Goal: Information Seeking & Learning: Learn about a topic

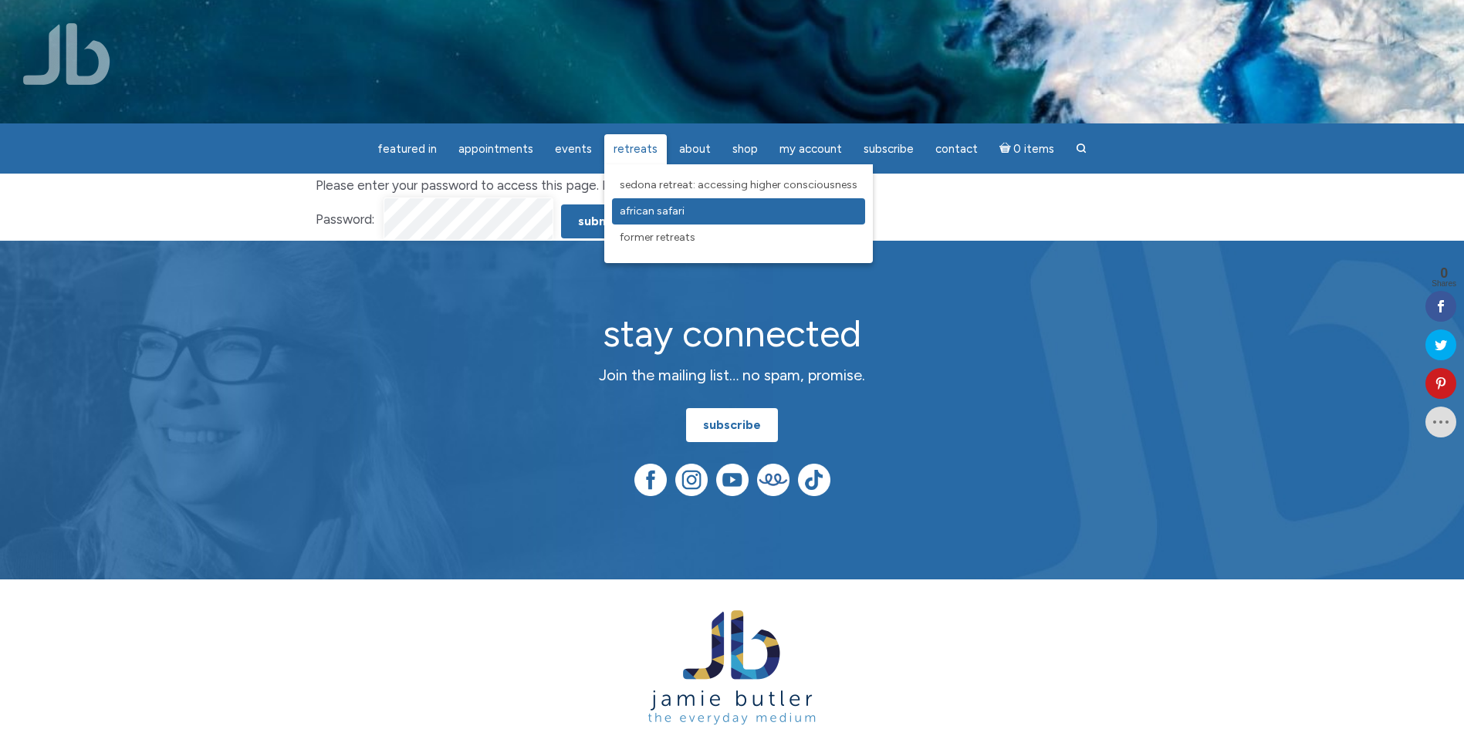
click at [662, 211] on span "African Safari" at bounding box center [652, 210] width 65 height 13
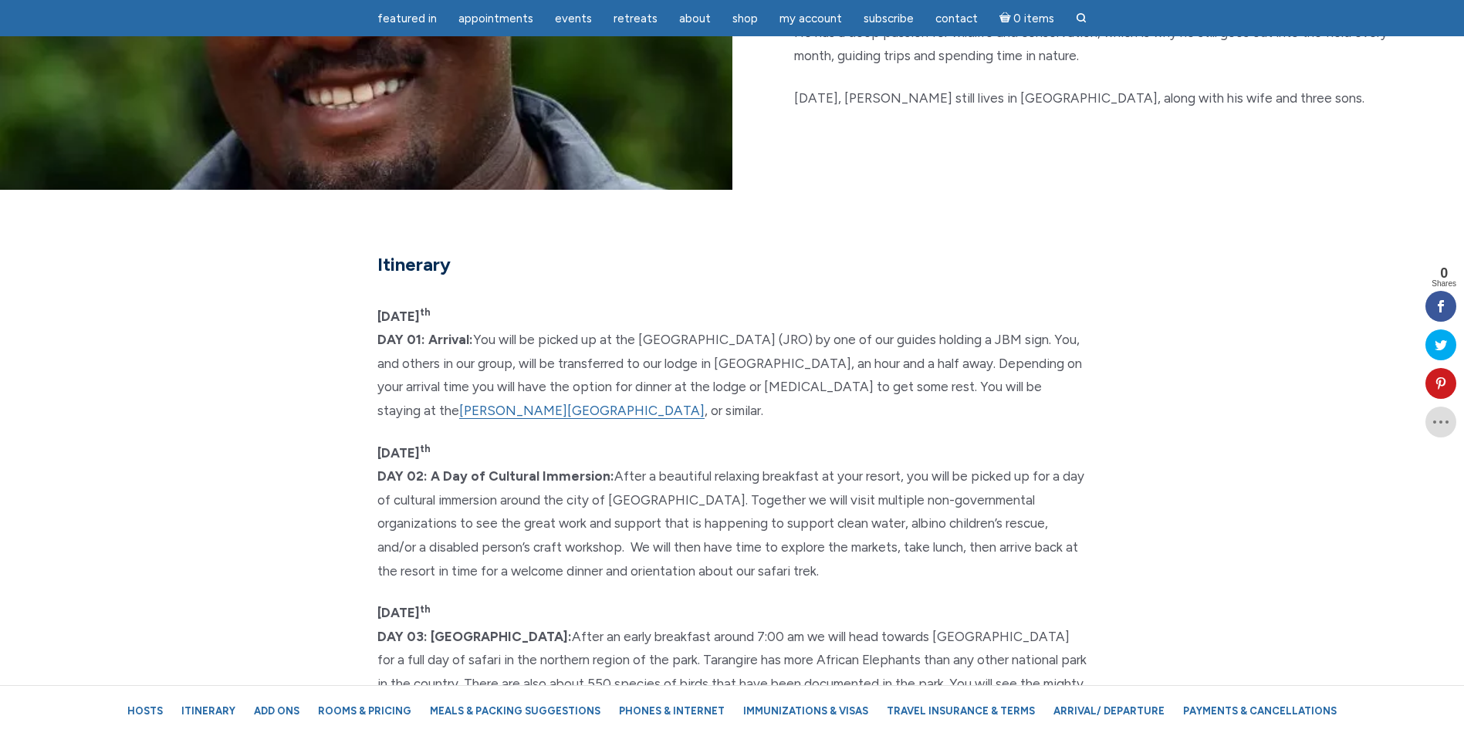
scroll to position [3159, 0]
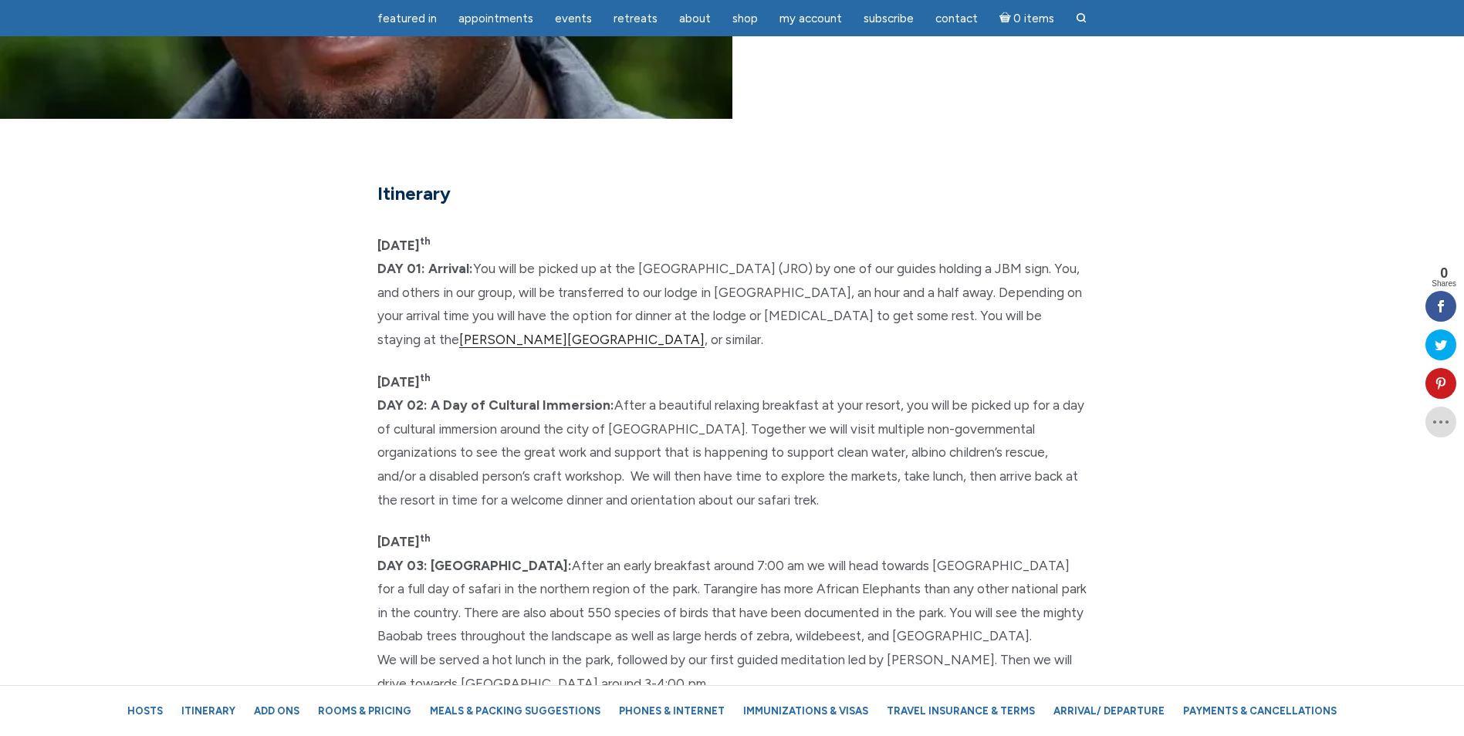
click at [464, 332] on link "Serena Arusha Spa & Resort" at bounding box center [581, 340] width 245 height 16
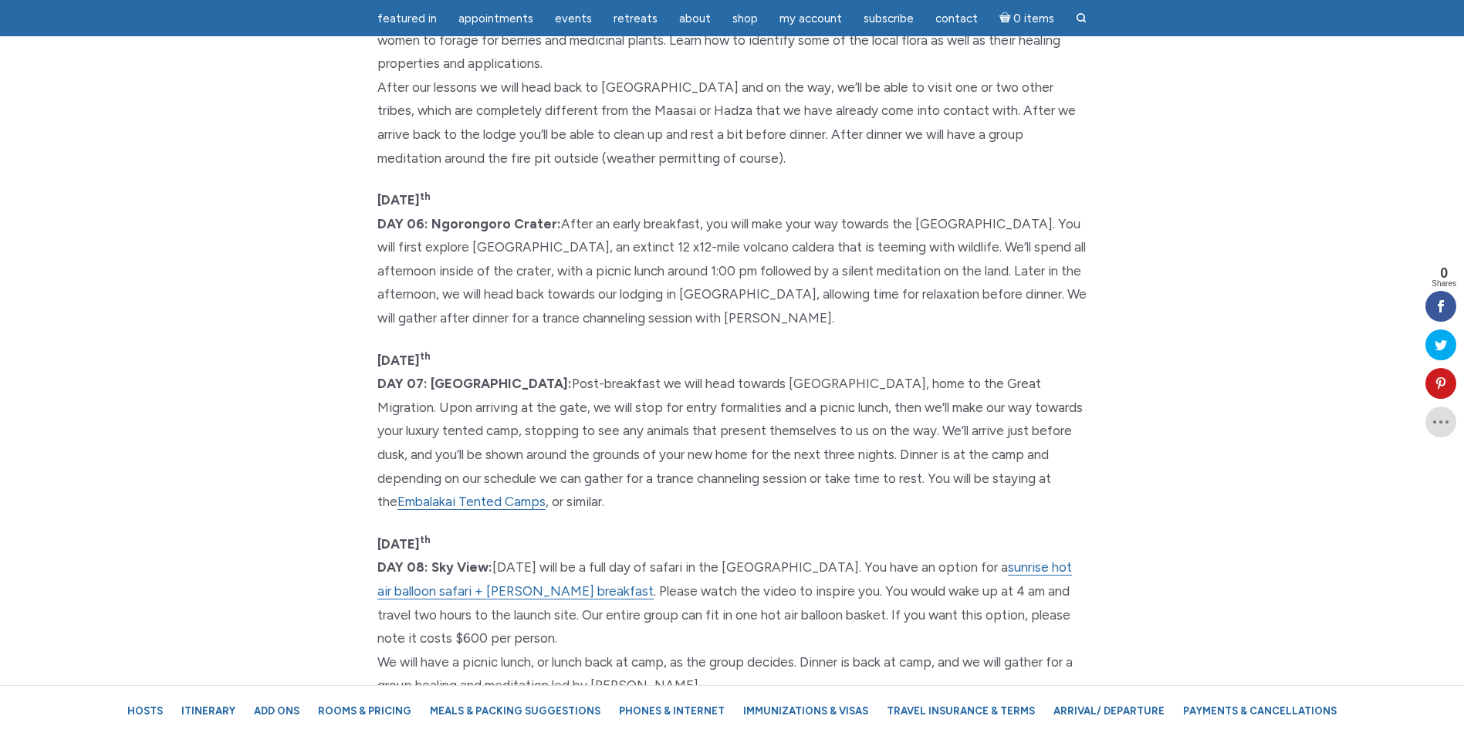
scroll to position [4405, 0]
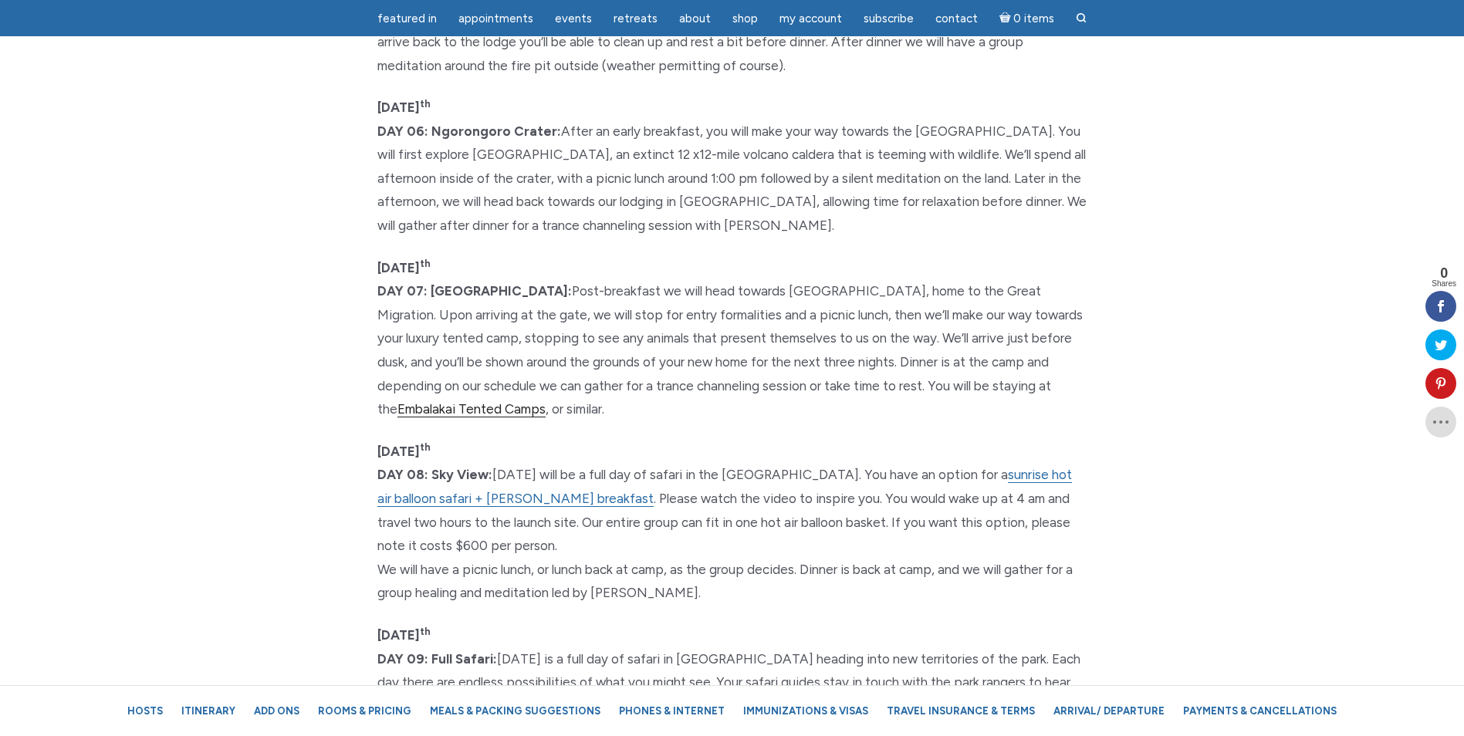
click at [498, 401] on link "Embalakai Tented Camps" at bounding box center [471, 409] width 148 height 16
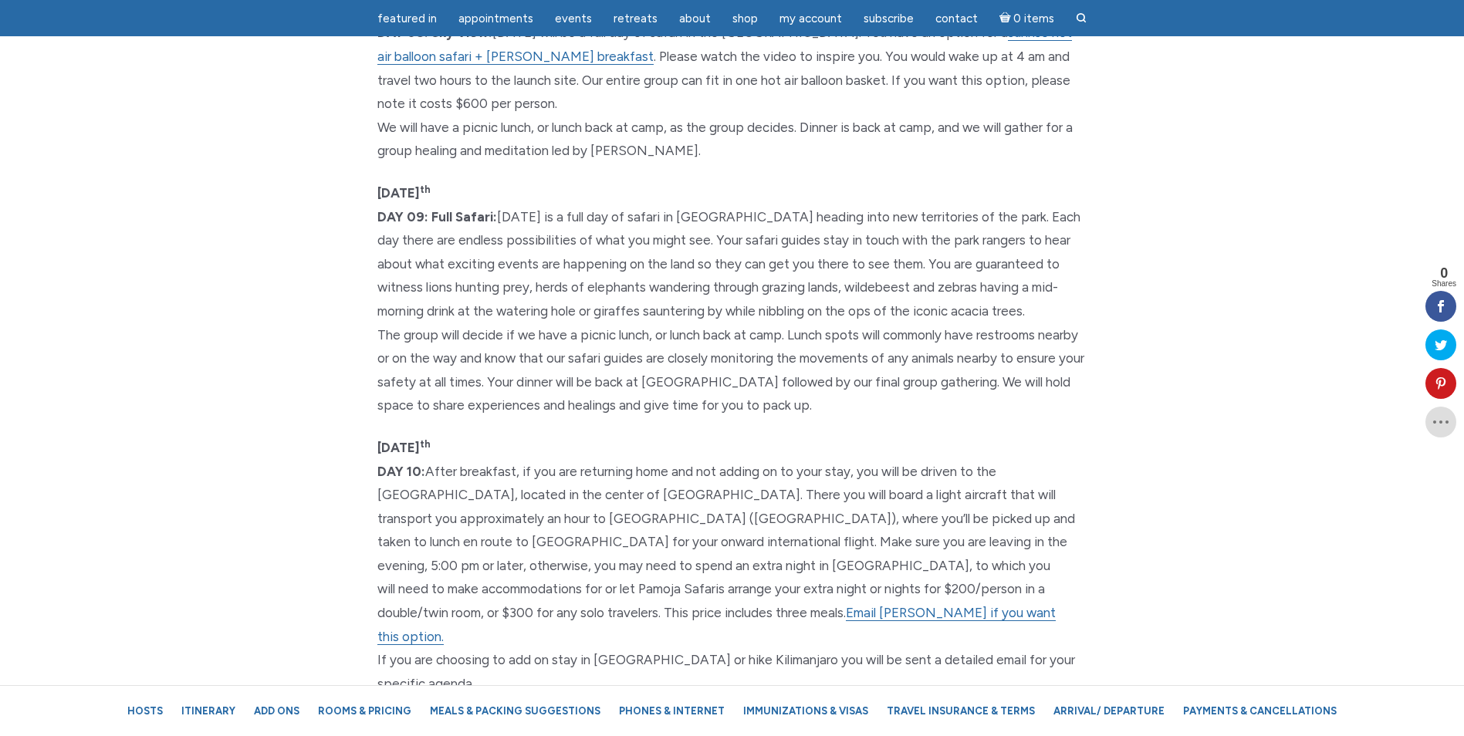
scroll to position [4960, 0]
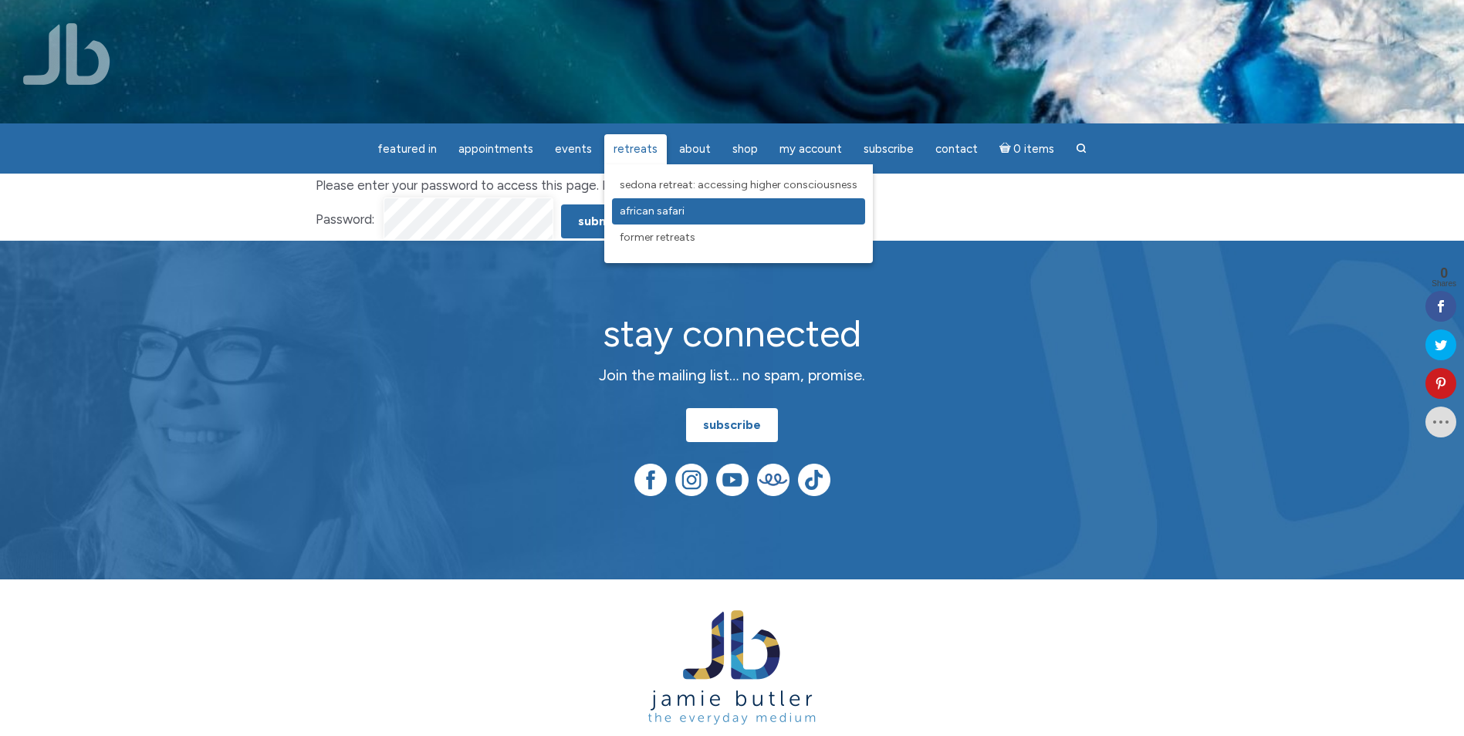
click at [667, 211] on span "African Safari" at bounding box center [652, 210] width 65 height 13
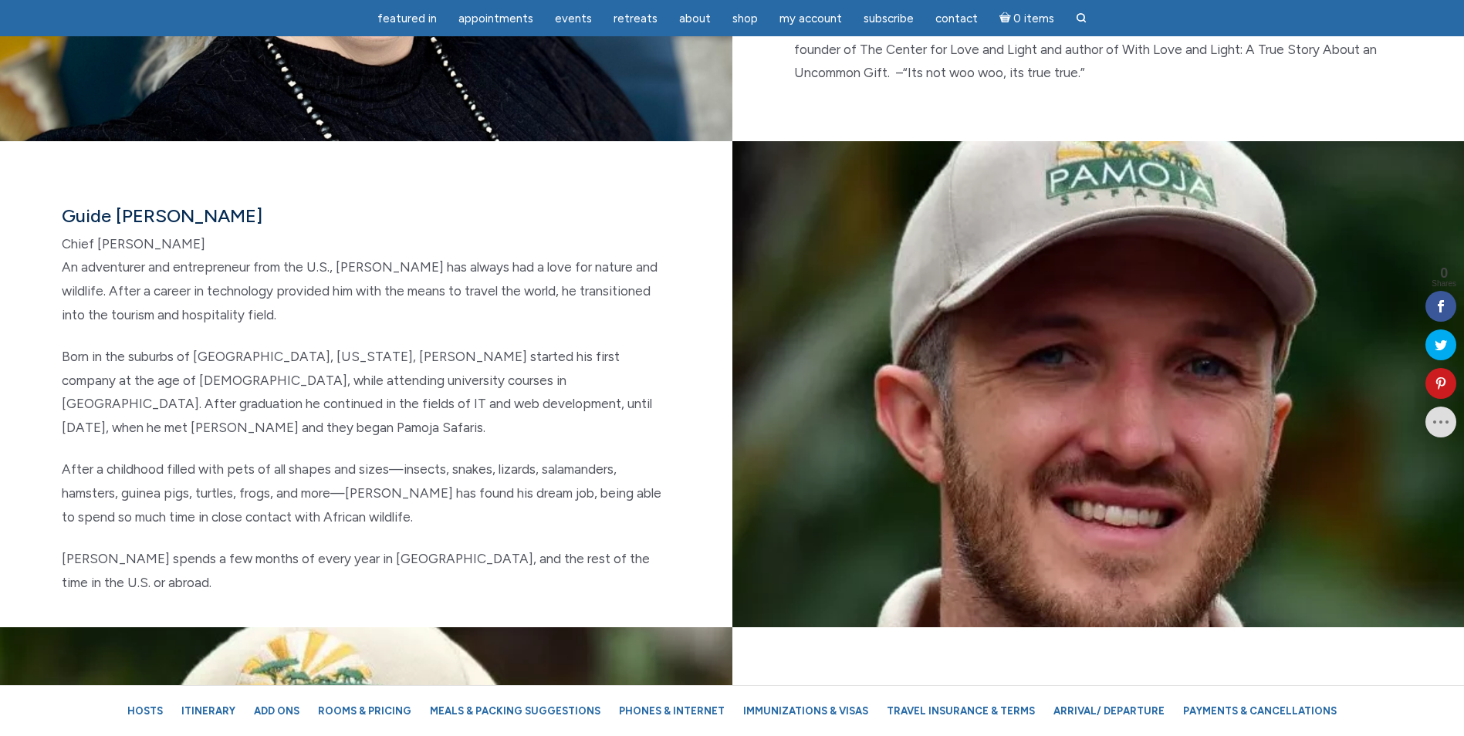
scroll to position [2123, 0]
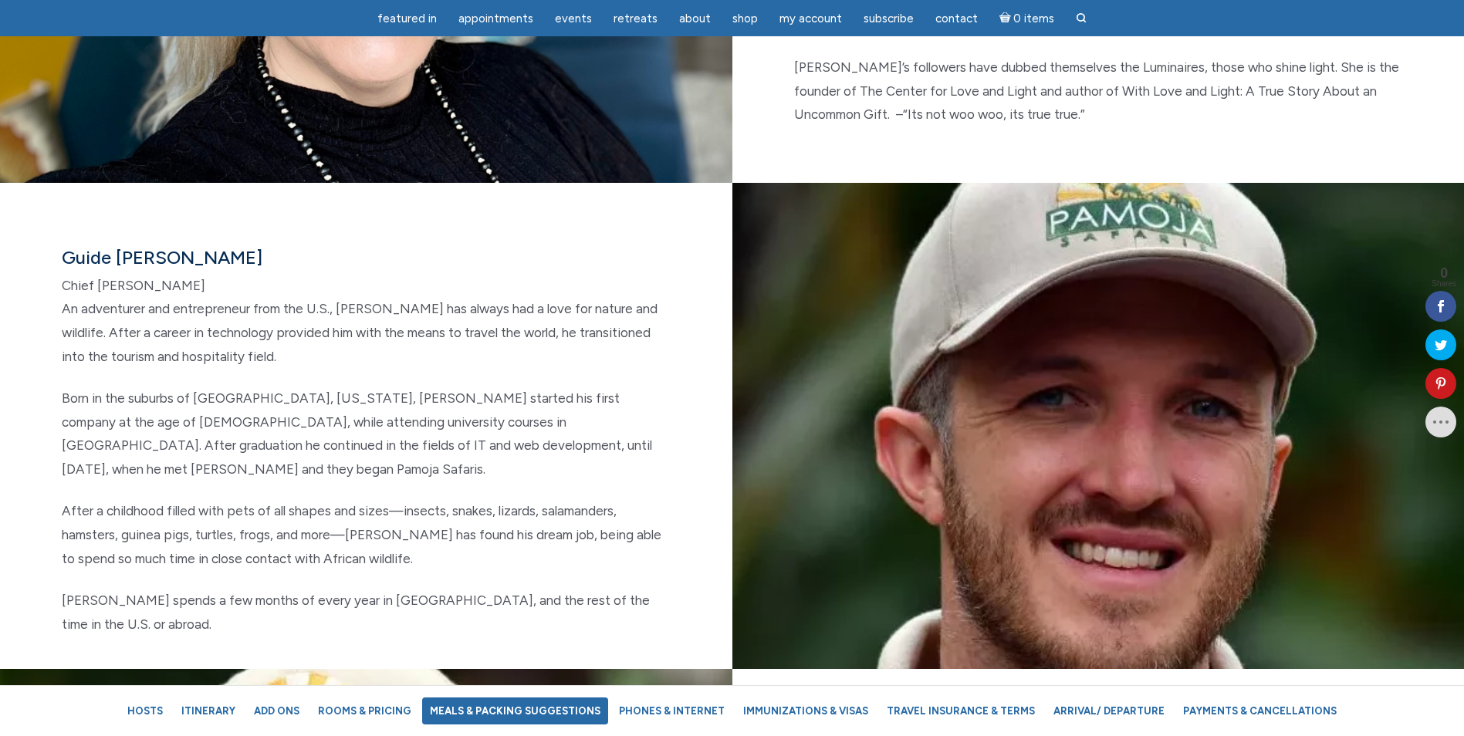
click at [490, 712] on link "Meals & Packing Suggestions" at bounding box center [515, 710] width 186 height 27
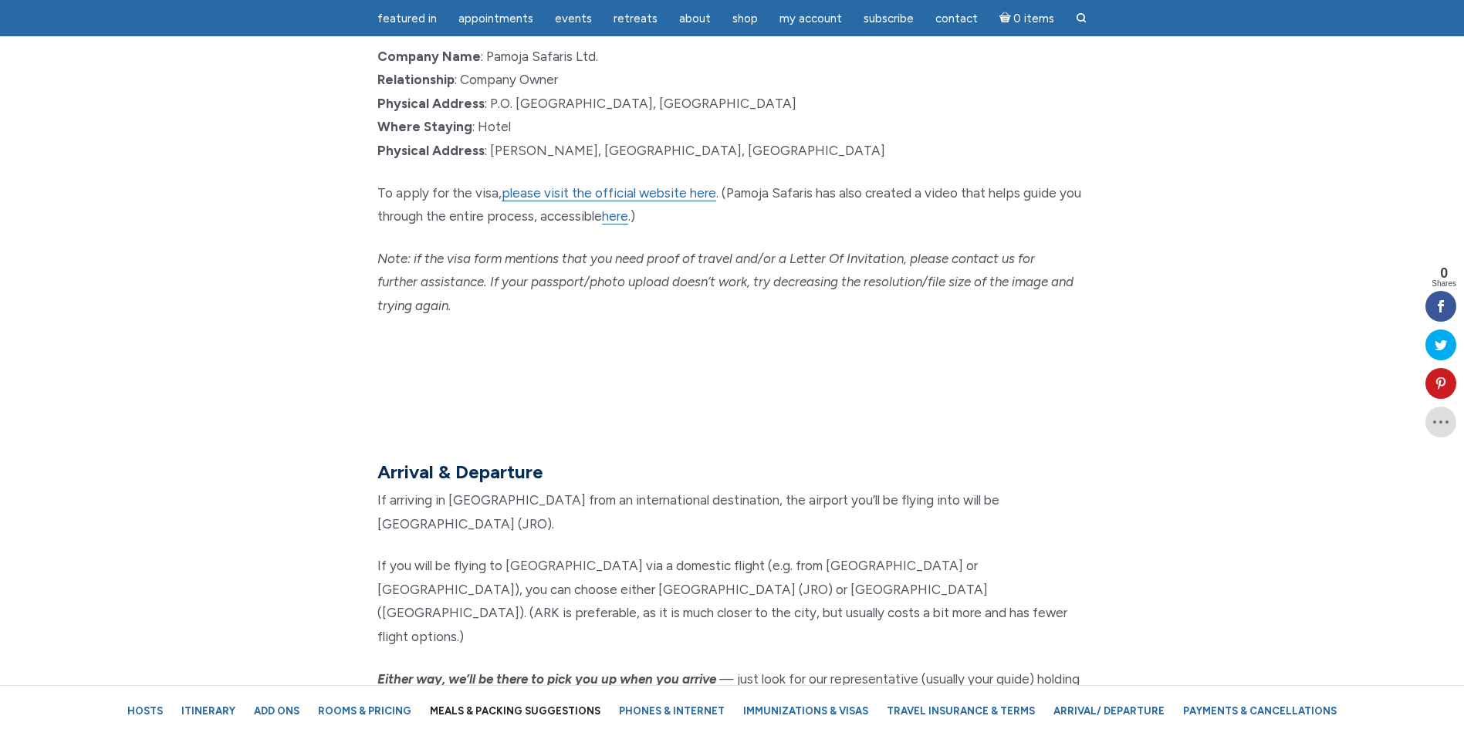
scroll to position [15470, 0]
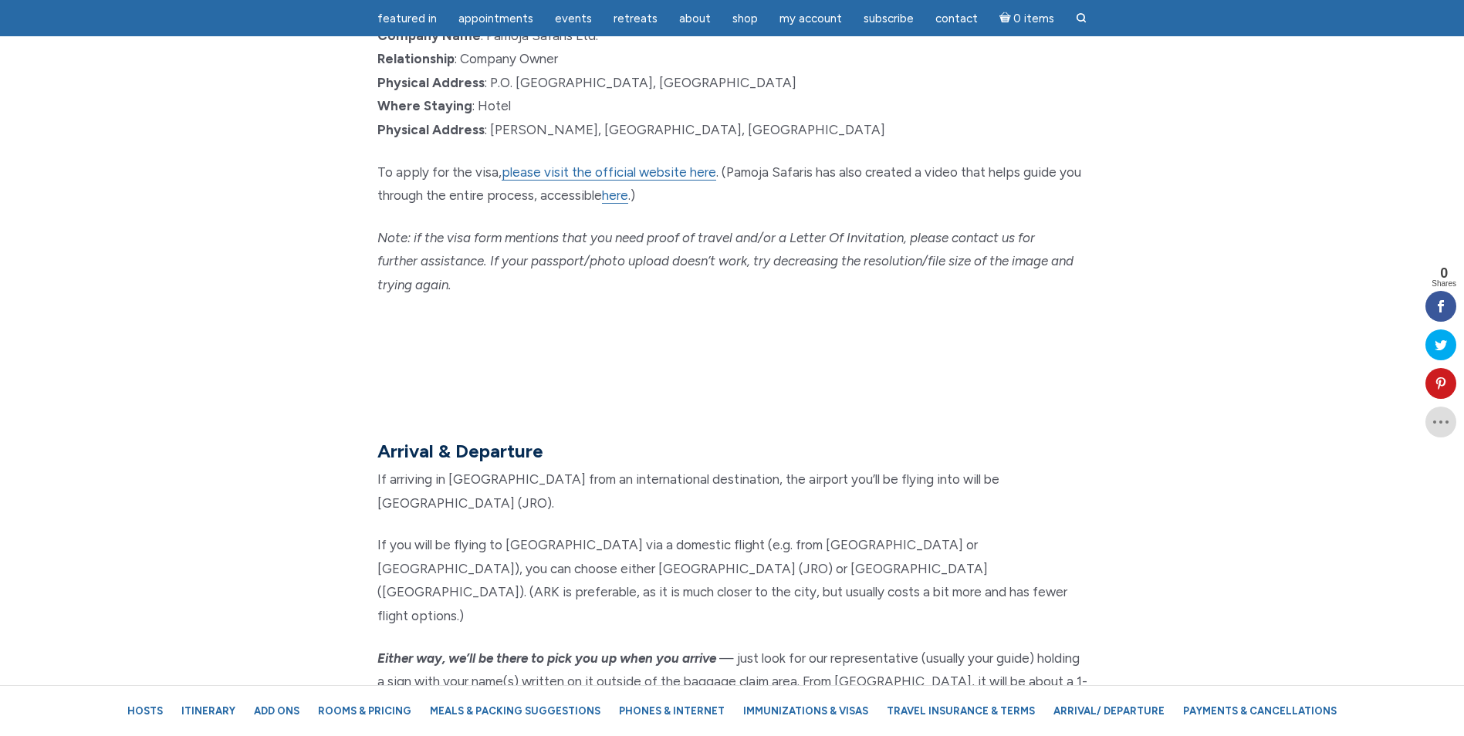
click at [1453, 603] on section "Arrival & Departure If arriving in Arusha from an international destination, th…" at bounding box center [732, 733] width 1464 height 712
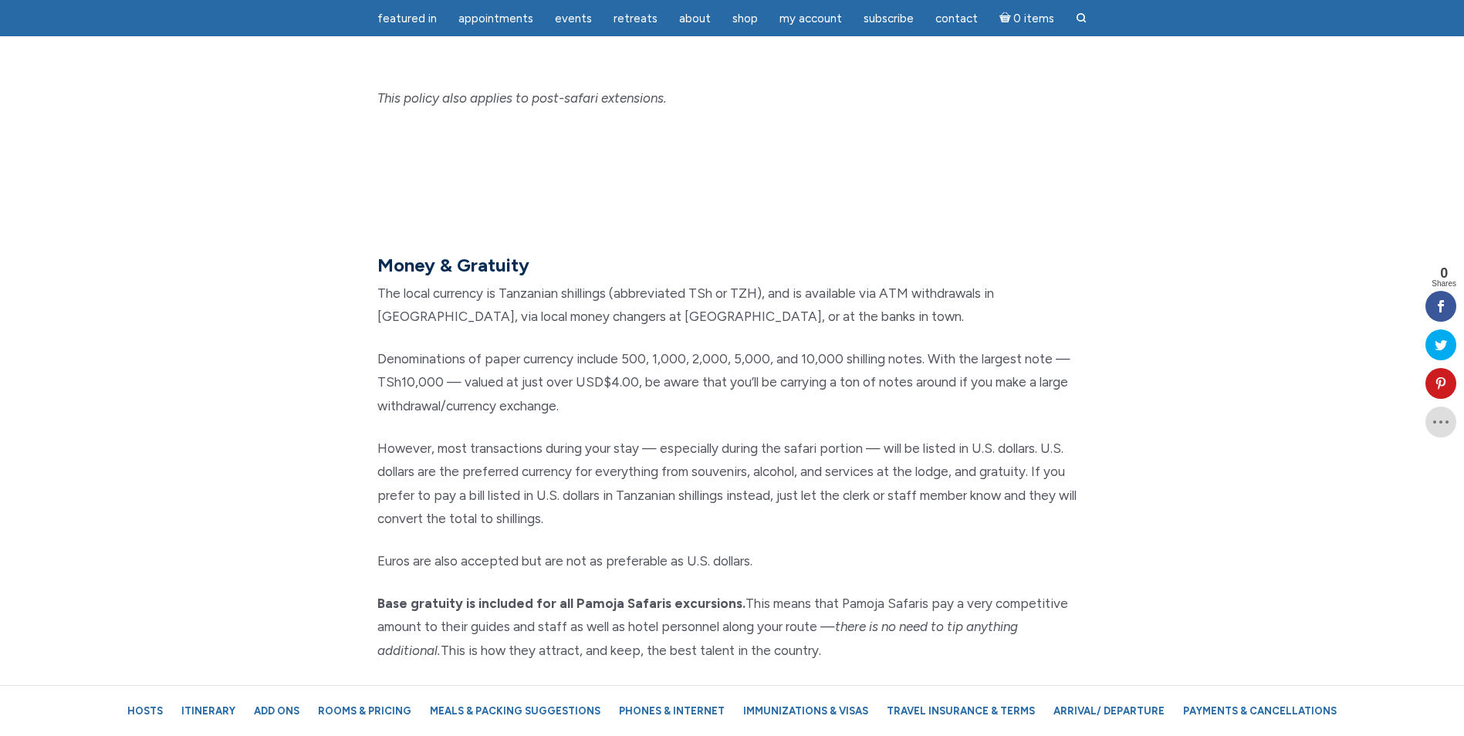
scroll to position [17687, 0]
